Goal: Ask a question: Seek information or help from site administrators or community

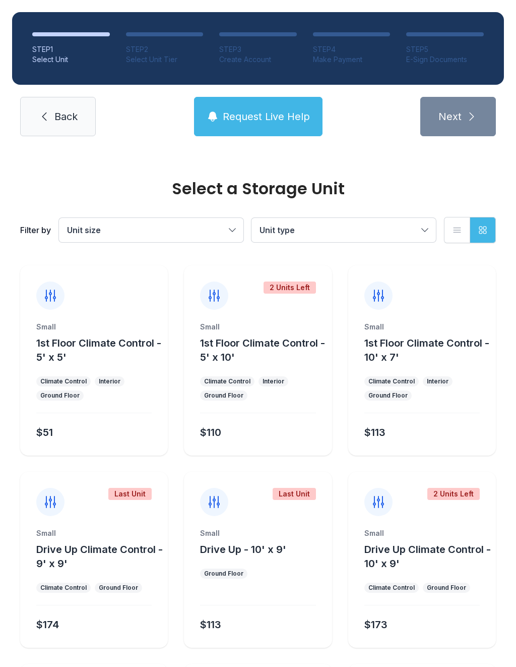
scroll to position [252, 0]
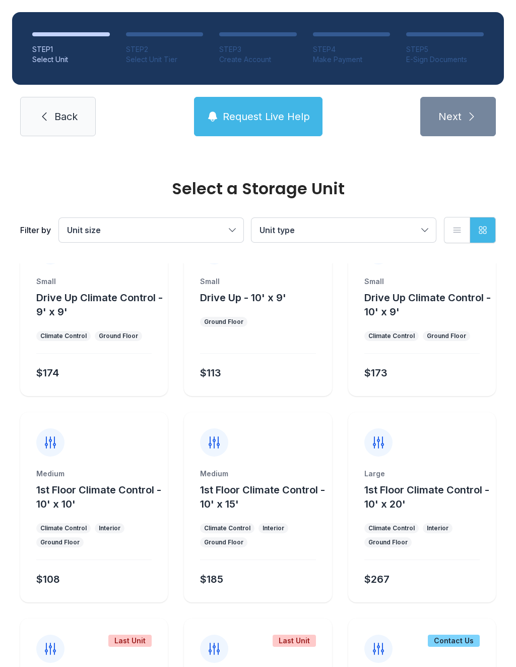
click at [243, 116] on span "Request Live Help" at bounding box center [266, 116] width 87 height 14
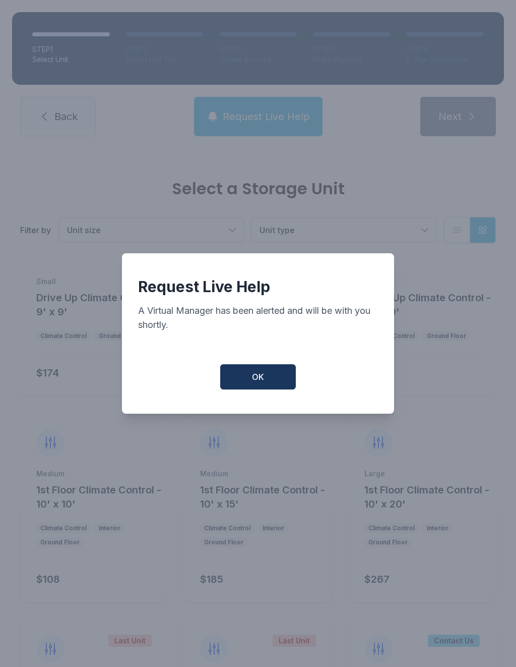
click at [280, 363] on div "Request Live Help A Virtual Manager has been alerted and will be with you short…" at bounding box center [258, 333] width 272 height 160
click at [256, 371] on button "OK" at bounding box center [258, 376] width 76 height 25
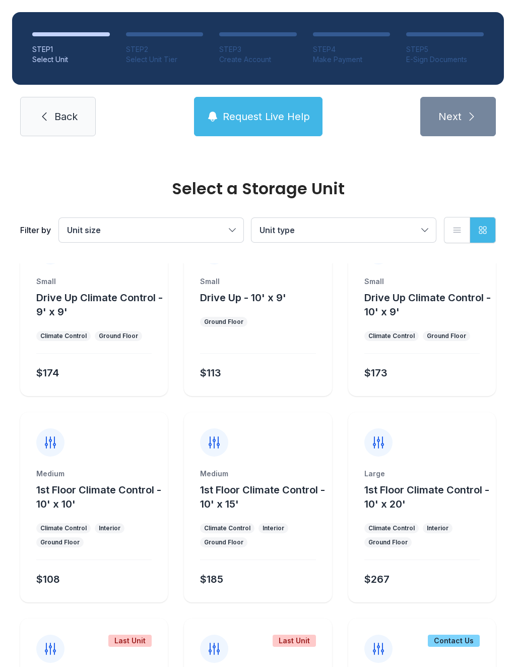
click at [283, 107] on button "Request Live Help" at bounding box center [258, 116] width 129 height 39
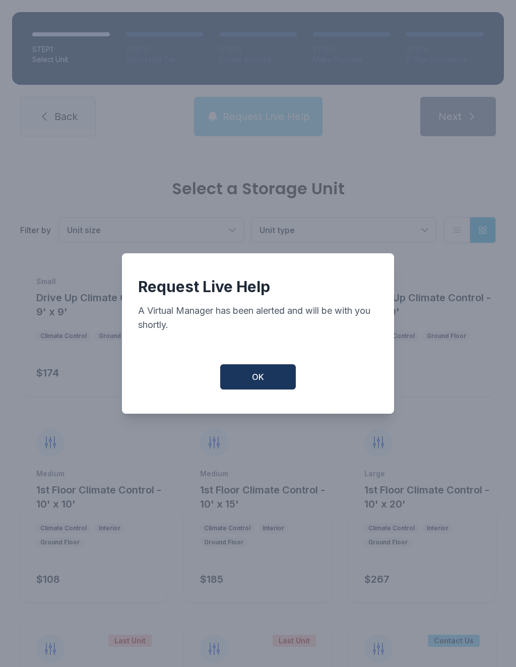
click at [282, 107] on div "Request Live Help A Virtual Manager has been alerted and will be with you short…" at bounding box center [258, 333] width 516 height 667
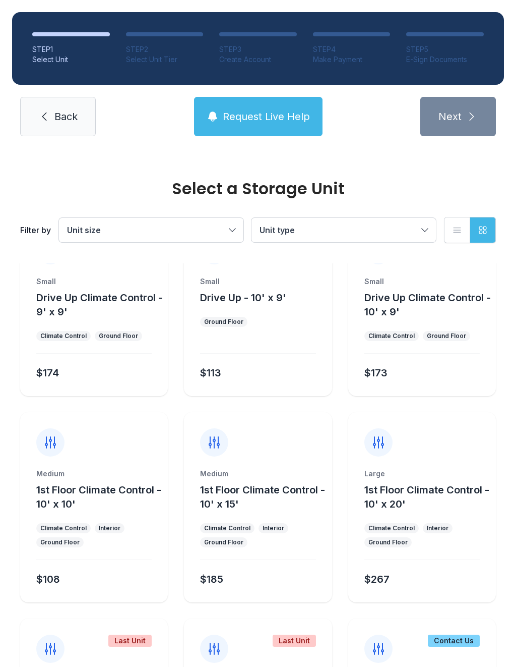
click at [240, 128] on button "Request Live Help" at bounding box center [258, 116] width 129 height 39
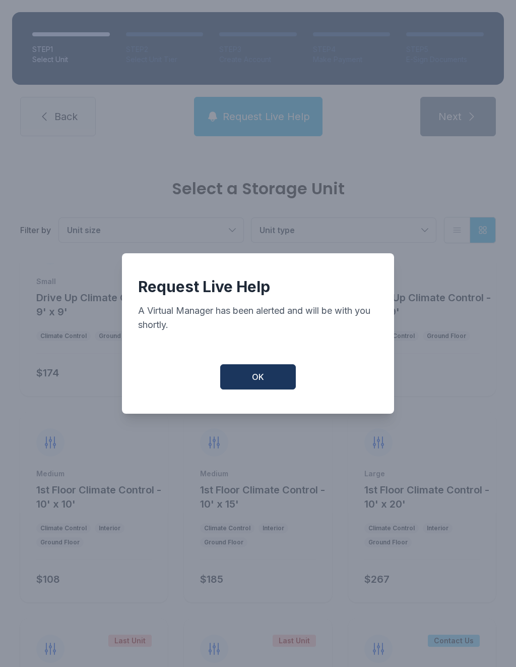
click at [257, 383] on span "OK" at bounding box center [258, 377] width 12 height 12
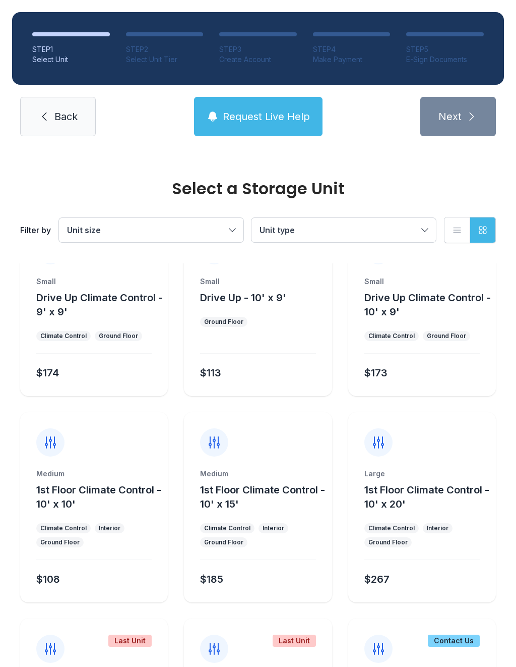
click at [243, 113] on span "Request Live Help" at bounding box center [266, 116] width 87 height 14
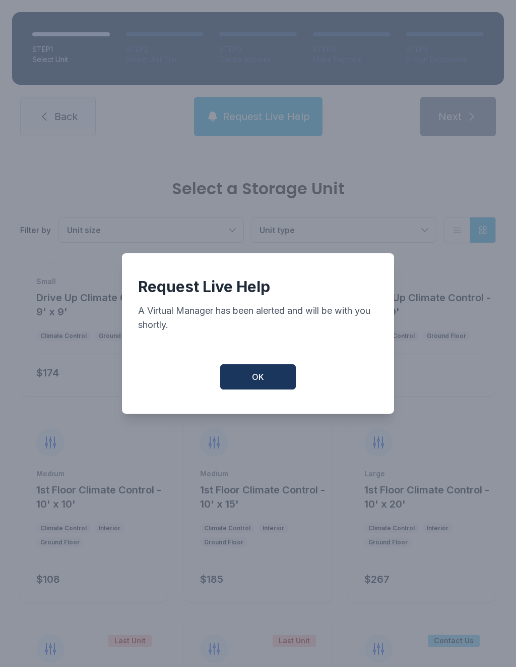
click at [264, 378] on button "OK" at bounding box center [258, 376] width 76 height 25
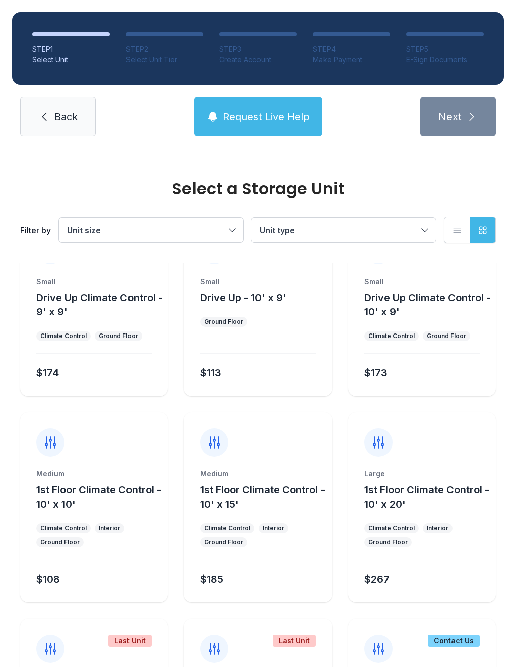
click at [288, 113] on span "Request Live Help" at bounding box center [266, 116] width 87 height 14
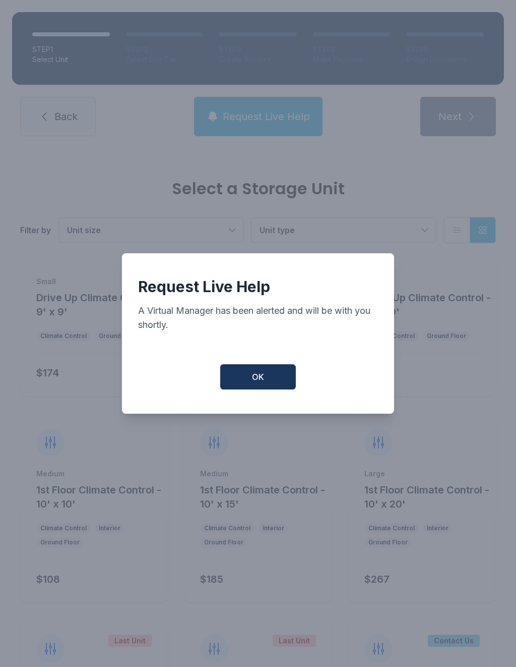
click at [263, 370] on button "OK" at bounding box center [258, 376] width 76 height 25
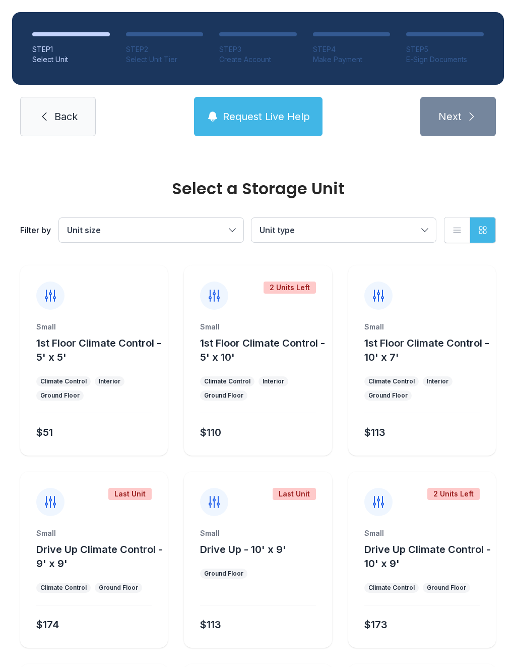
scroll to position [0, 0]
